Goal: Book appointment/travel/reservation

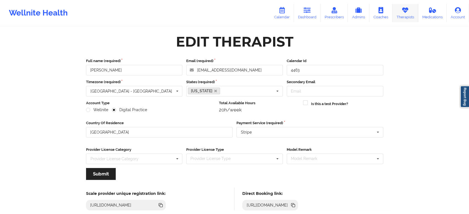
click at [403, 14] on link "Therapists" at bounding box center [405, 13] width 26 height 18
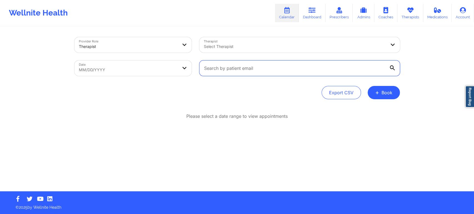
click at [267, 71] on input "text" at bounding box center [299, 68] width 200 height 16
paste input "katie.duncan5@gmail.com"
type input "katie.duncan5@gmail.com"
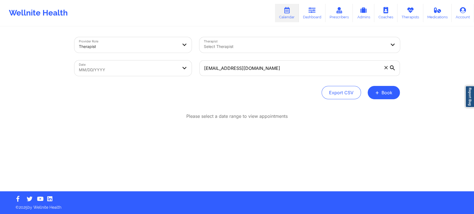
click at [166, 73] on body "Wellnite Health Calendar Dashboard Prescribers Admins Coaches Therapists Medica…" at bounding box center [237, 107] width 474 height 214
select select "2025-8"
select select "2025-9"
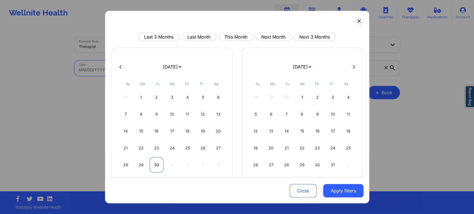
click at [156, 161] on div "30" at bounding box center [157, 165] width 14 height 16
select select "2025-8"
select select "2025-9"
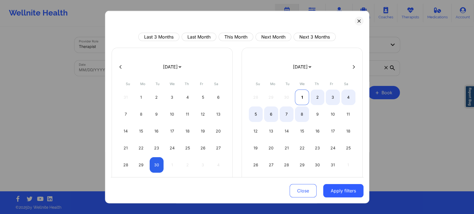
select select "2025-8"
select select "2025-9"
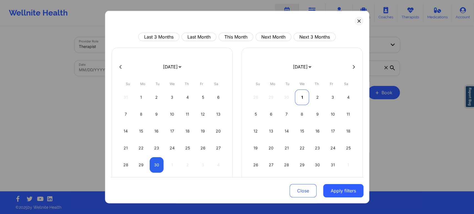
click at [301, 95] on div "1" at bounding box center [302, 98] width 14 height 16
select select "2025-8"
select select "2025-9"
click at [347, 192] on button "Apply filters" at bounding box center [343, 190] width 40 height 13
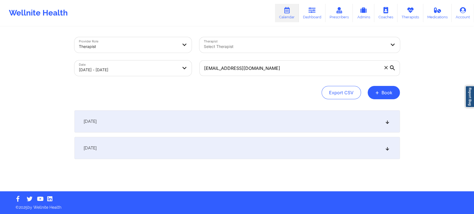
click at [337, 157] on div "October 1, 2025" at bounding box center [236, 148] width 325 height 22
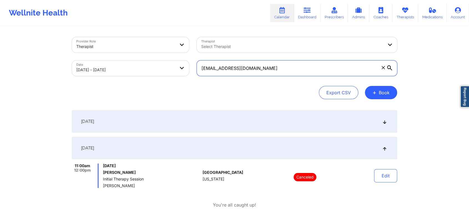
click at [297, 71] on input "katie.duncan5@gmail.com" at bounding box center [297, 68] width 200 height 16
paste input "[PERSON_NAME]"
type input "[PERSON_NAME]"
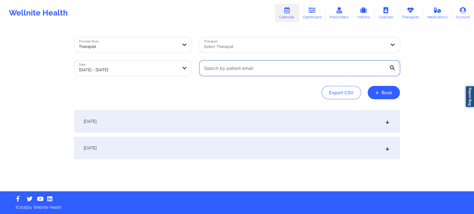
click at [272, 69] on input "text" at bounding box center [299, 68] width 200 height 16
paste input "[EMAIL_ADDRESS][DOMAIN_NAME]"
type input "[EMAIL_ADDRESS][DOMAIN_NAME]"
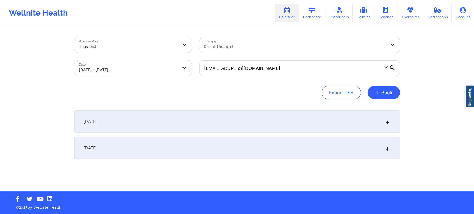
click at [288, 97] on div "Export CSV + Book" at bounding box center [236, 92] width 325 height 13
click at [281, 155] on div "October 1, 2025" at bounding box center [236, 148] width 325 height 22
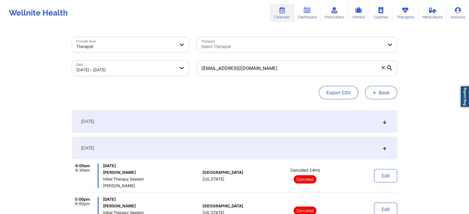
click at [384, 93] on button "+ Book" at bounding box center [381, 92] width 32 height 13
click at [382, 109] on button "Therapy Session" at bounding box center [371, 110] width 42 height 9
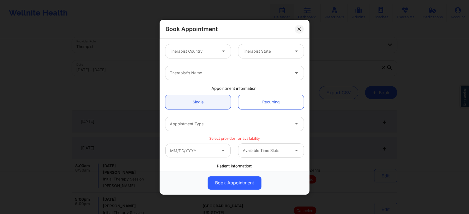
click at [200, 52] on div at bounding box center [193, 51] width 47 height 7
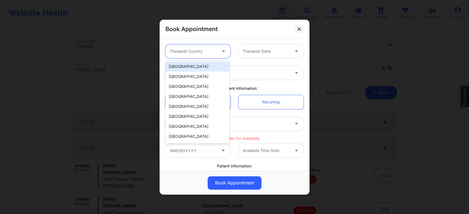
click at [204, 65] on div "[GEOGRAPHIC_DATA]" at bounding box center [197, 67] width 64 height 10
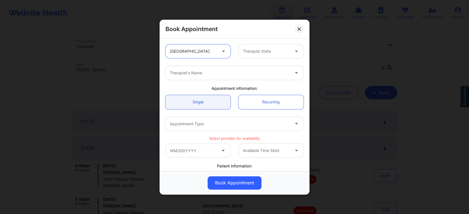
click at [276, 49] on div at bounding box center [266, 51] width 47 height 7
type input "tex"
click at [279, 68] on div "[US_STATE]" at bounding box center [269, 67] width 64 height 10
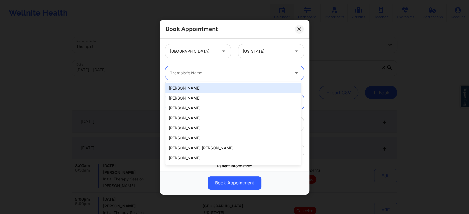
click at [277, 73] on div at bounding box center [230, 73] width 120 height 7
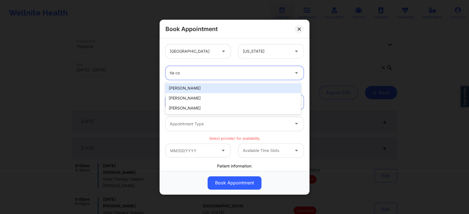
type input "tia co"
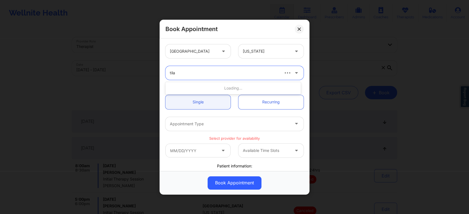
type input "tila c"
click at [184, 88] on div "Tila Cole" at bounding box center [232, 88] width 135 height 10
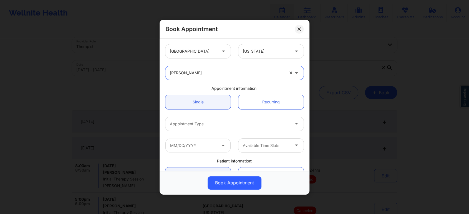
scroll to position [31, 0]
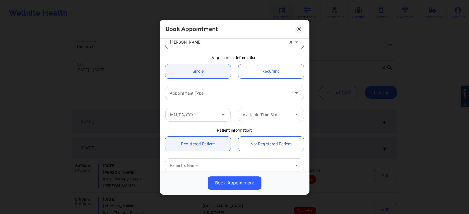
click at [228, 91] on div at bounding box center [230, 93] width 120 height 7
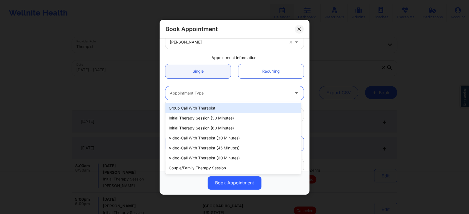
paste input "[PERSON_NAME]"
type input "[PERSON_NAME]"
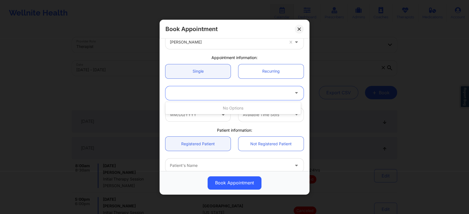
click at [228, 91] on div at bounding box center [230, 93] width 120 height 7
click at [231, 92] on div at bounding box center [230, 93] width 120 height 7
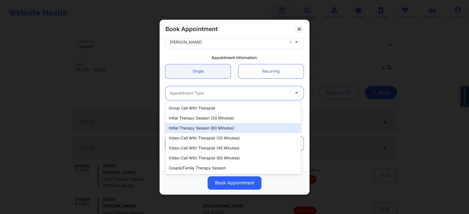
click at [226, 125] on div "Initial Therapy Session (60 minutes)" at bounding box center [232, 128] width 135 height 10
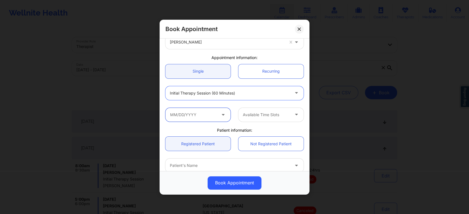
click at [216, 115] on input "text" at bounding box center [197, 115] width 65 height 14
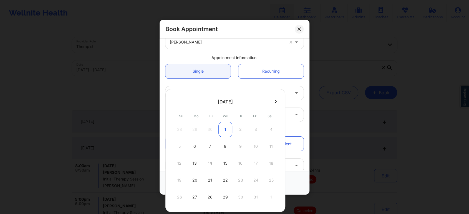
click at [224, 128] on div "1" at bounding box center [225, 130] width 14 height 16
type input "10/01/2025"
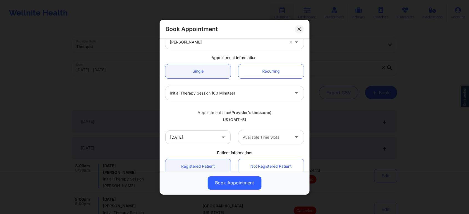
click at [290, 139] on div at bounding box center [296, 137] width 13 height 14
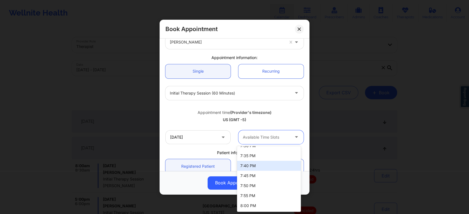
scroll to position [0, 0]
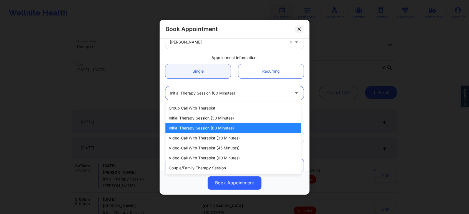
click at [265, 99] on div "Initial Therapy Session (60 minutes)" at bounding box center [230, 93] width 120 height 14
click at [265, 96] on div at bounding box center [230, 93] width 120 height 7
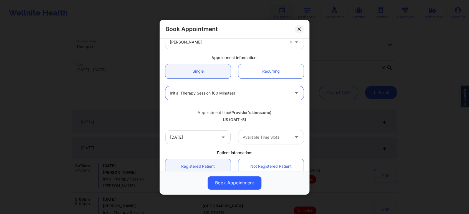
click at [290, 138] on div at bounding box center [296, 137] width 13 height 14
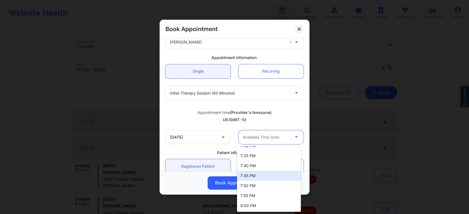
scroll to position [67, 0]
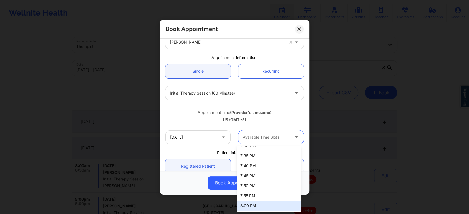
click at [272, 207] on div "8:00 PM" at bounding box center [269, 206] width 64 height 10
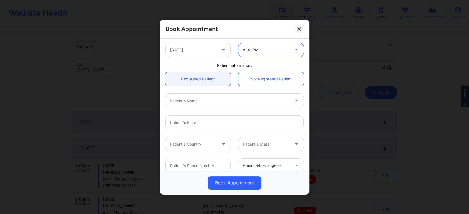
scroll to position [155, 0]
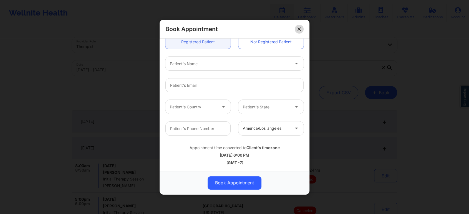
click at [301, 29] on icon at bounding box center [298, 28] width 3 height 3
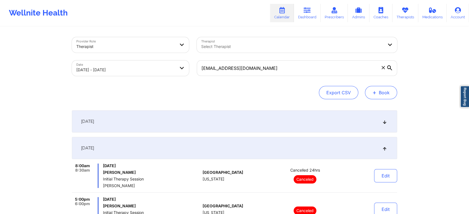
click at [381, 92] on button "+ Book" at bounding box center [381, 92] width 32 height 13
click at [383, 109] on button "Therapy Session" at bounding box center [371, 110] width 42 height 9
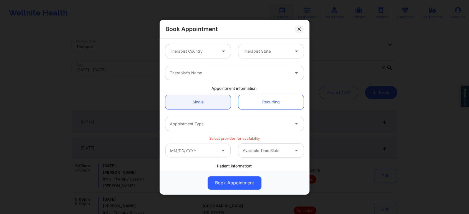
click at [280, 123] on div at bounding box center [230, 124] width 120 height 7
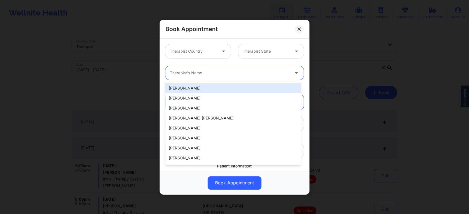
click at [280, 77] on div "Therapist's Name" at bounding box center [227, 73] width 125 height 14
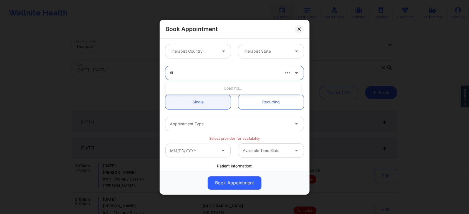
type input "tila"
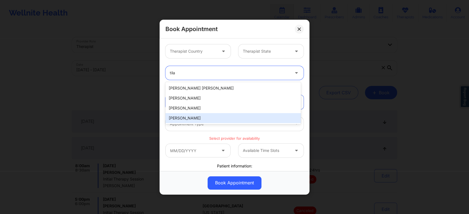
click at [198, 119] on div "Tila Cole" at bounding box center [232, 118] width 135 height 10
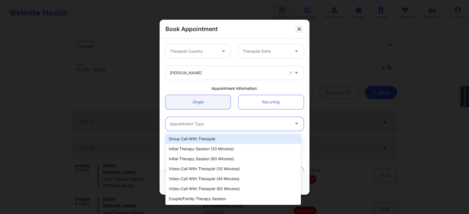
click at [278, 122] on div at bounding box center [230, 124] width 120 height 7
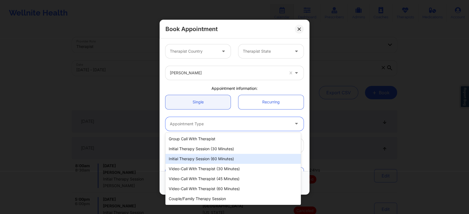
click at [221, 159] on div "Initial Therapy Session (60 minutes)" at bounding box center [232, 159] width 135 height 10
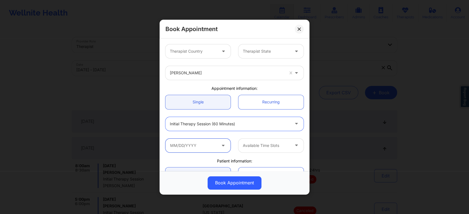
click at [215, 148] on input "text" at bounding box center [197, 145] width 65 height 14
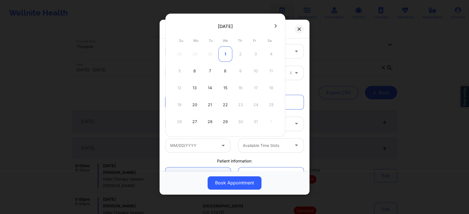
click at [224, 53] on div "1" at bounding box center [225, 54] width 14 height 16
type input "10/01/2025"
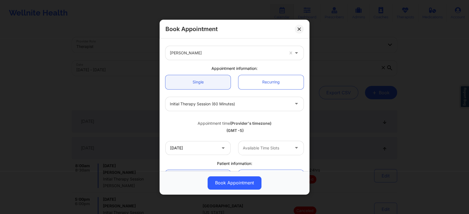
scroll to position [31, 0]
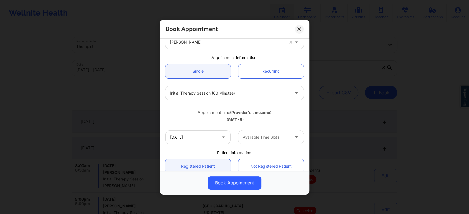
click at [294, 135] on icon at bounding box center [297, 136] width 6 height 5
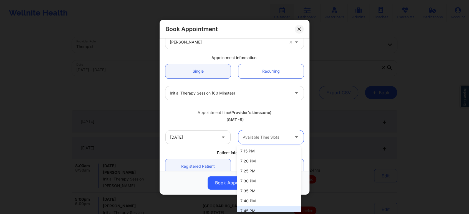
scroll to position [0, 0]
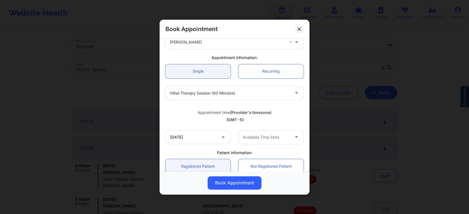
click at [270, 116] on div "Appointment time (Provider's timezone) (GMT -5)" at bounding box center [234, 115] width 146 height 15
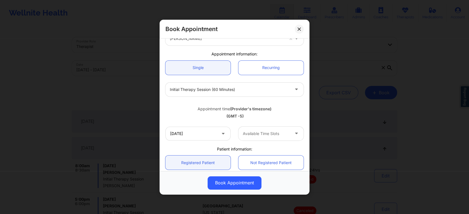
scroll to position [33, 0]
click at [280, 134] on div at bounding box center [266, 135] width 47 height 7
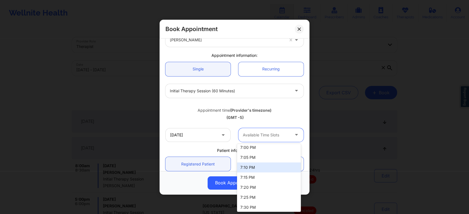
scroll to position [0, 0]
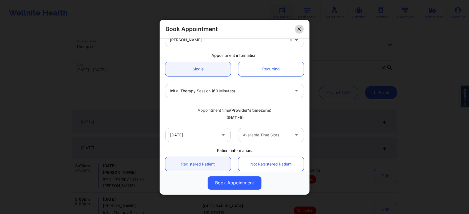
click at [300, 28] on icon at bounding box center [298, 28] width 3 height 3
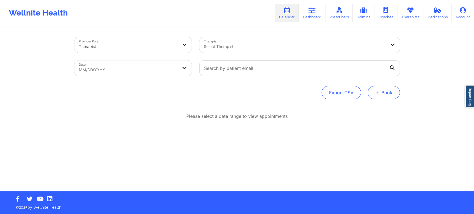
click at [384, 92] on button "+ Book" at bounding box center [383, 92] width 32 height 13
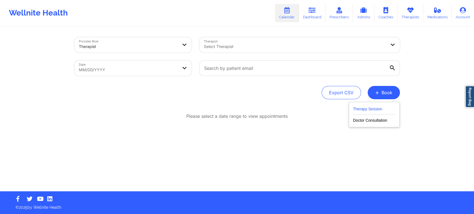
click at [376, 109] on button "Therapy Session" at bounding box center [374, 110] width 42 height 9
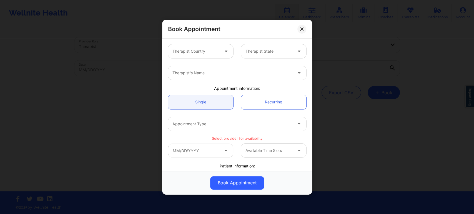
click at [226, 71] on div at bounding box center [232, 73] width 120 height 7
type input "tila"
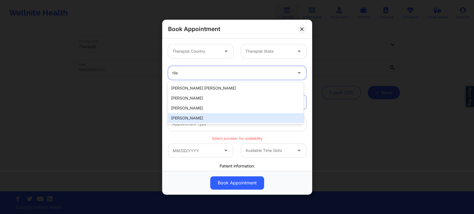
click at [198, 119] on div "Tila Cole" at bounding box center [235, 118] width 135 height 10
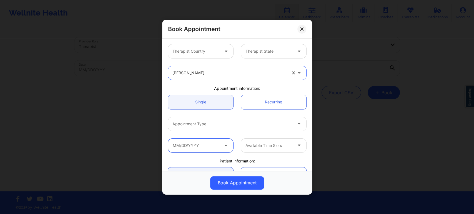
click at [213, 150] on input "text" at bounding box center [200, 145] width 65 height 14
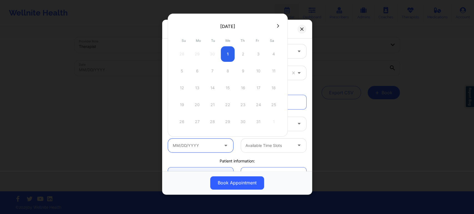
click at [213, 150] on input "text" at bounding box center [200, 145] width 65 height 14
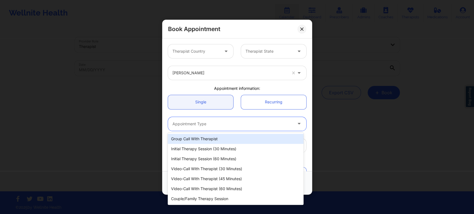
click at [296, 124] on icon at bounding box center [299, 122] width 6 height 5
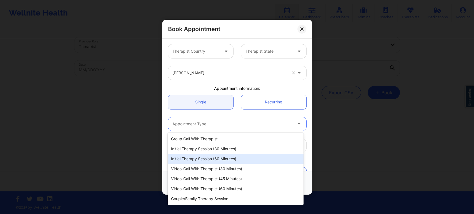
click at [219, 156] on div "Initial Therapy Session (60 minutes)" at bounding box center [235, 159] width 135 height 10
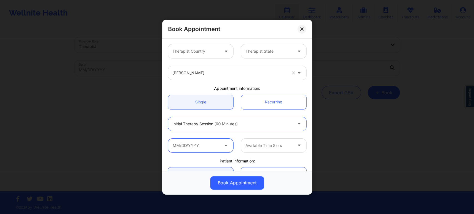
click at [209, 149] on input "text" at bounding box center [200, 145] width 65 height 14
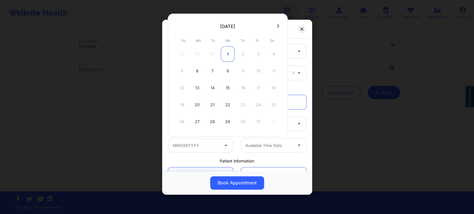
click at [228, 55] on div "1" at bounding box center [228, 54] width 14 height 16
type input "10/01/2025"
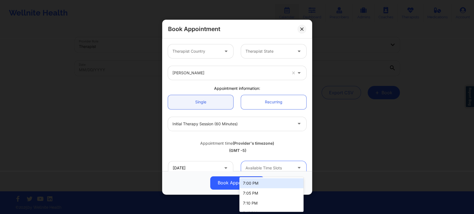
click at [289, 165] on div "Available Time Slots" at bounding box center [267, 168] width 52 height 14
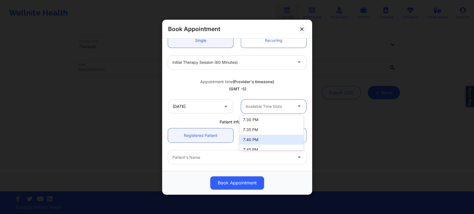
scroll to position [97, 0]
click at [233, 98] on div "10/01/2025 Available Time Slots" at bounding box center [237, 106] width 146 height 22
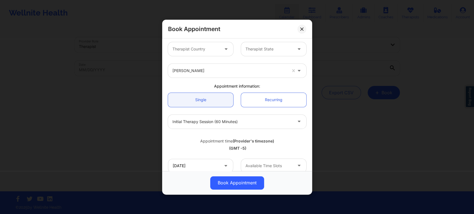
scroll to position [0, 0]
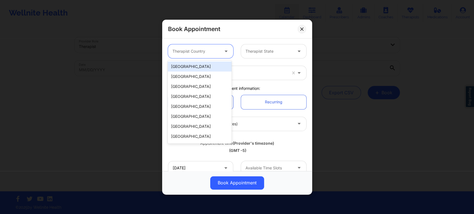
click at [218, 49] on div "Therapist Country" at bounding box center [194, 51] width 52 height 14
click at [210, 64] on div "[GEOGRAPHIC_DATA]" at bounding box center [200, 67] width 64 height 10
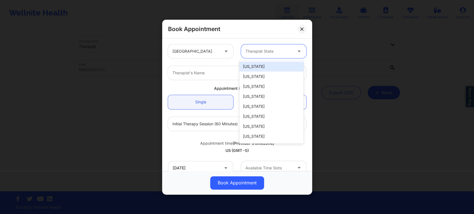
click at [256, 51] on div at bounding box center [268, 51] width 47 height 7
type input "tex"
click at [257, 68] on div "[US_STATE]" at bounding box center [271, 67] width 64 height 10
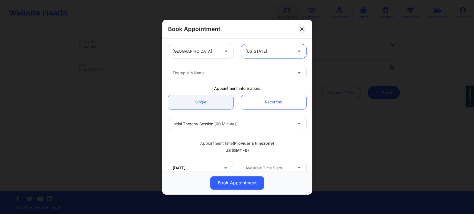
click at [268, 77] on div "Therapist's Name" at bounding box center [230, 73] width 125 height 14
type input "tila"
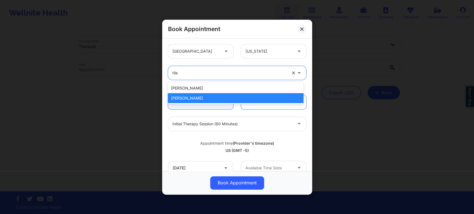
click at [189, 97] on div "Tila Cole" at bounding box center [235, 98] width 135 height 10
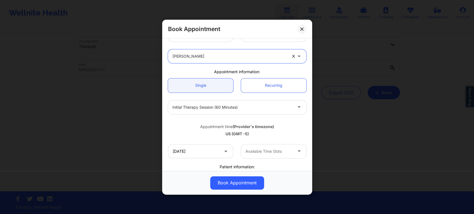
scroll to position [62, 0]
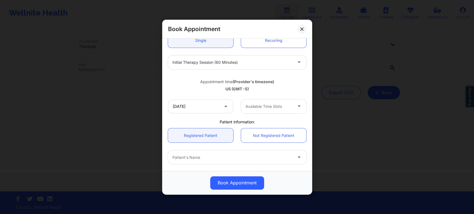
click at [292, 113] on div "10/01/2025 Available Time Slots" at bounding box center [237, 106] width 146 height 22
click at [289, 106] on div at bounding box center [268, 106] width 47 height 7
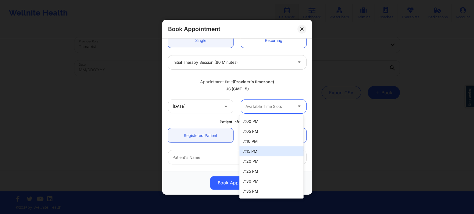
scroll to position [49, 0]
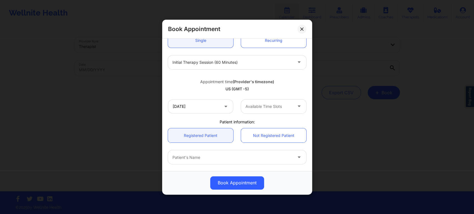
click at [231, 95] on div "Appointment time (Provider's timezone) US (GMT -5)" at bounding box center [237, 84] width 146 height 22
click at [302, 28] on icon at bounding box center [301, 28] width 3 height 3
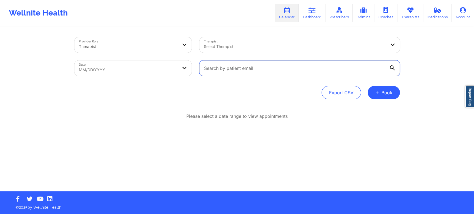
click at [282, 70] on input "text" at bounding box center [299, 68] width 200 height 16
paste input "pgtorres76@gmail.com"
type input "pgtorres76@gmail.com"
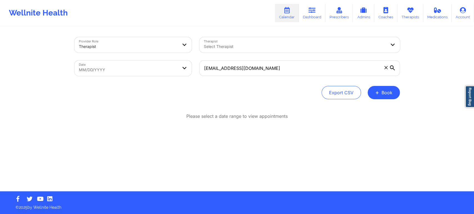
click at [187, 71] on body "Wellnite Health Calendar Dashboard Prescribers Admins Coaches Therapists Medica…" at bounding box center [237, 107] width 474 height 214
select select "2025-8"
select select "2025-9"
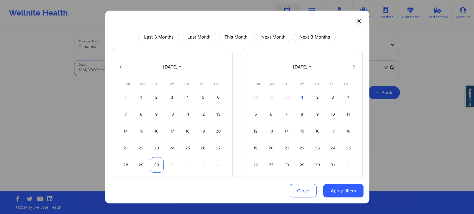
click at [155, 166] on div "30" at bounding box center [157, 165] width 14 height 16
select select "2025-8"
select select "2025-9"
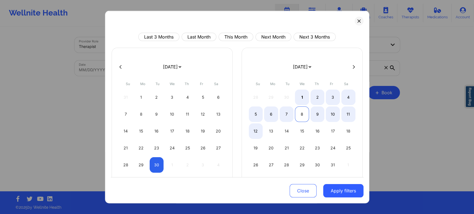
select select "2025-8"
select select "2025-9"
select select "2025-8"
select select "2025-9"
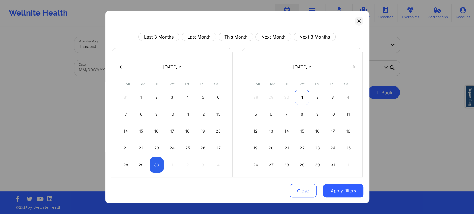
click at [301, 99] on div "1" at bounding box center [302, 98] width 14 height 16
select select "2025-8"
select select "2025-9"
click at [345, 193] on button "Apply filters" at bounding box center [343, 190] width 40 height 13
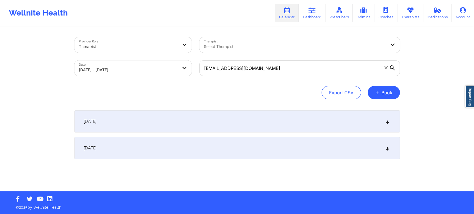
click at [233, 150] on div "October 1, 2025" at bounding box center [236, 148] width 325 height 22
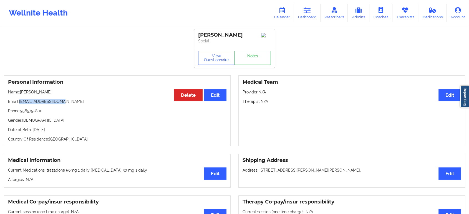
drag, startPoint x: 66, startPoint y: 102, endPoint x: 21, endPoint y: 105, distance: 45.3
click at [21, 104] on p "Email: [EMAIL_ADDRESS][DOMAIN_NAME]" at bounding box center [117, 102] width 218 height 6
copy p "[EMAIL_ADDRESS][DOMAIN_NAME]"
